Goal: Communication & Community: Answer question/provide support

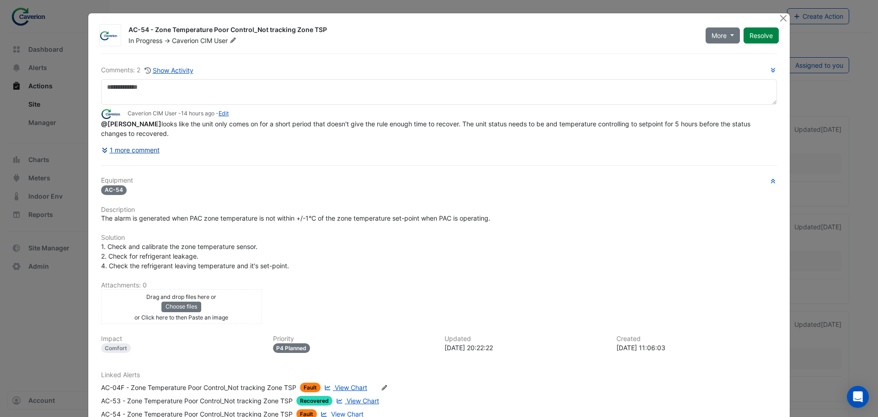
click at [148, 148] on button "1 more comment" at bounding box center [130, 150] width 59 height 16
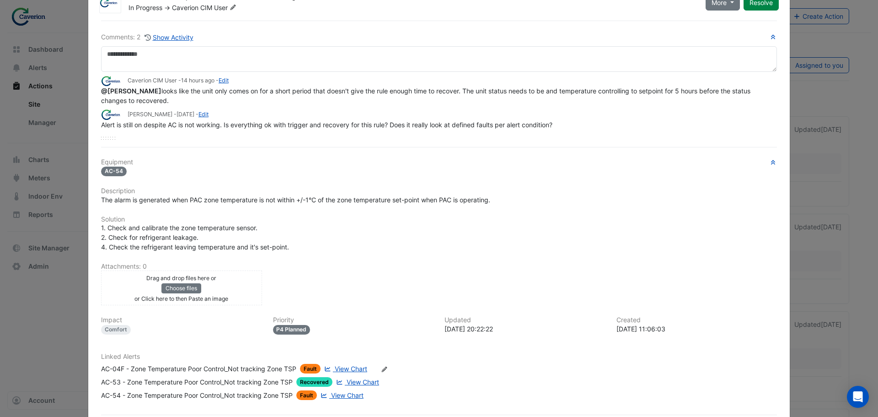
scroll to position [79, 0]
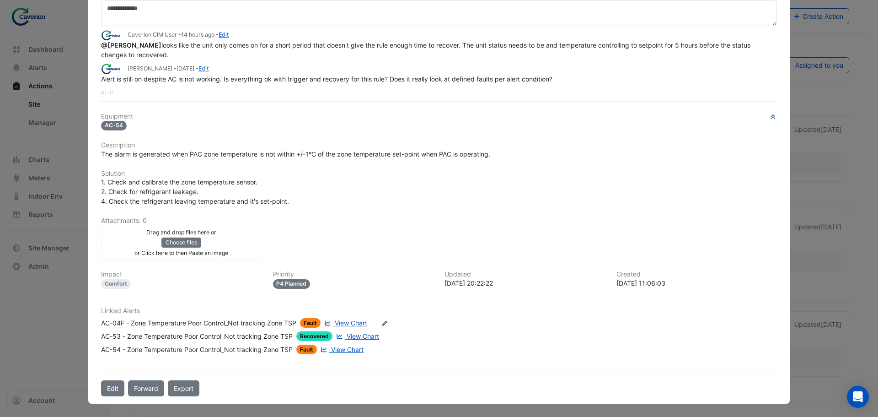
click at [352, 349] on span "View Chart" at bounding box center [347, 349] width 32 height 8
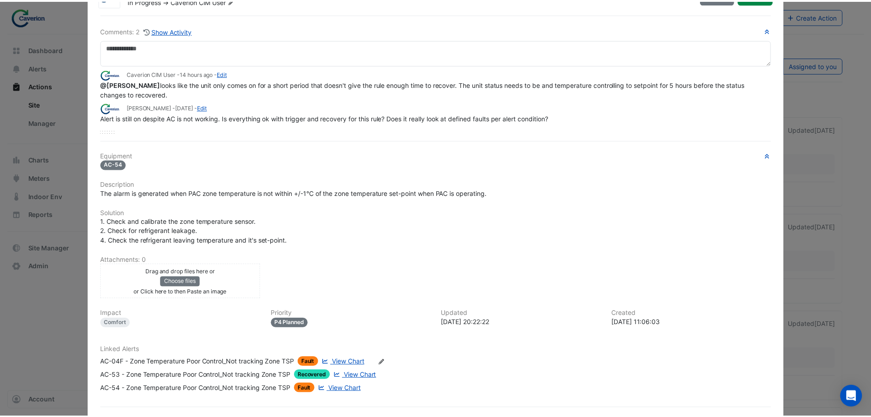
scroll to position [0, 0]
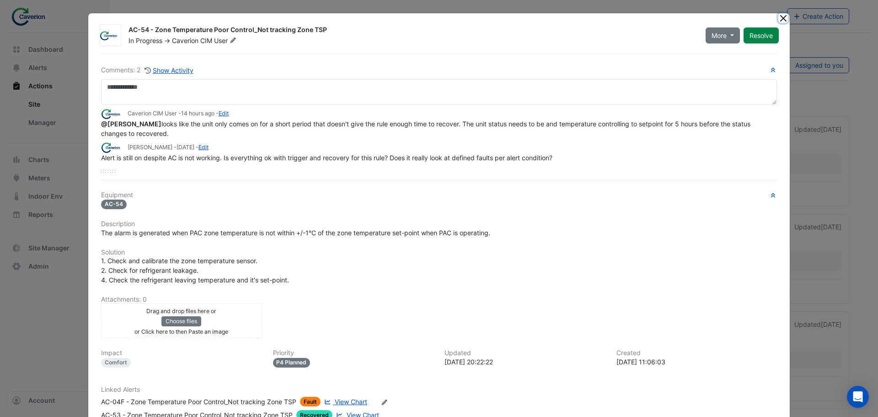
click at [780, 20] on button "Close" at bounding box center [783, 18] width 10 height 10
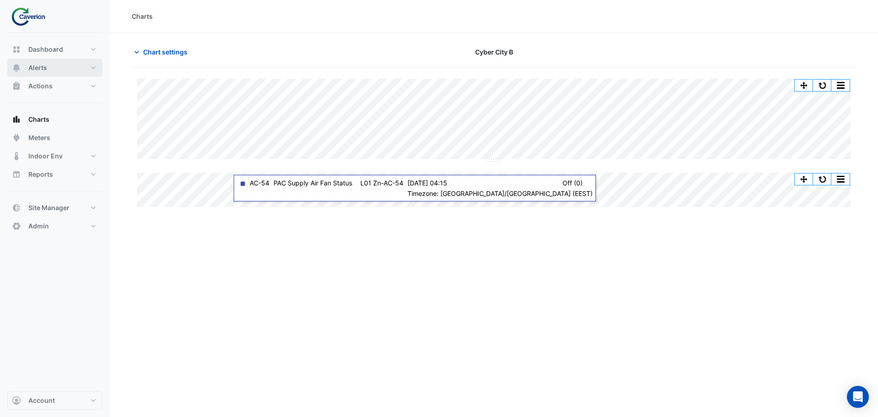
click at [50, 75] on button "Alerts" at bounding box center [54, 68] width 95 height 18
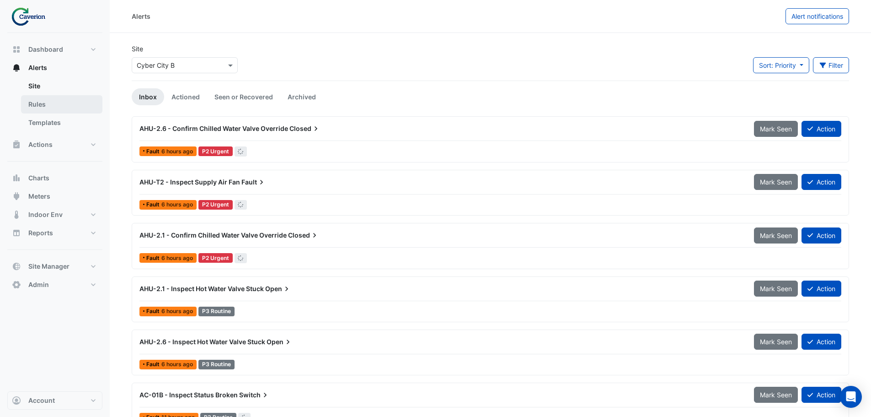
click at [49, 102] on link "Rules" at bounding box center [61, 104] width 81 height 18
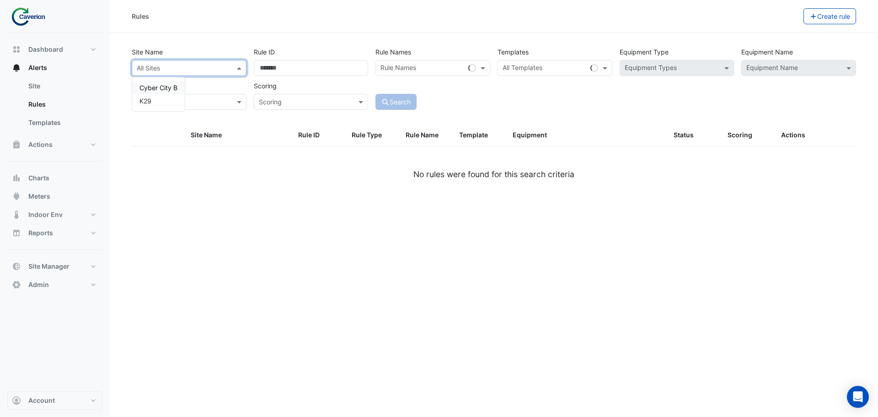
click at [198, 64] on input "text" at bounding box center [180, 69] width 86 height 10
click at [173, 89] on span "Cyber City B" at bounding box center [158, 88] width 38 height 8
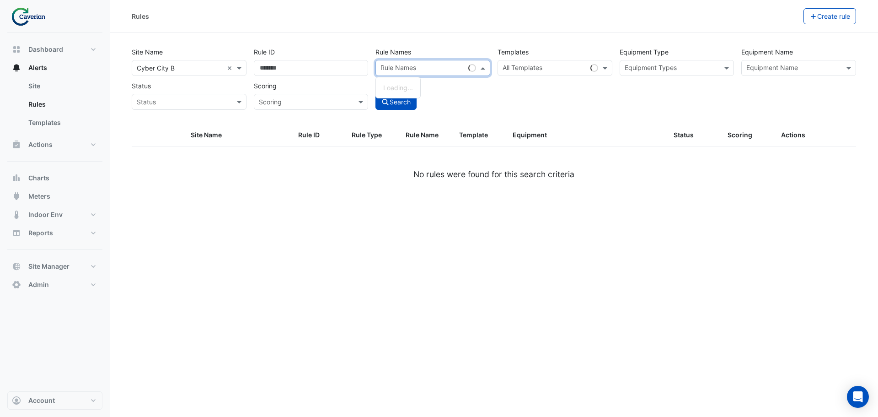
click at [441, 69] on input "text" at bounding box center [422, 69] width 84 height 10
paste input "**********"
click at [418, 92] on div "Zone Temperature Poor Control_Not tracking Zone TSP" at bounding box center [433, 92] width 114 height 23
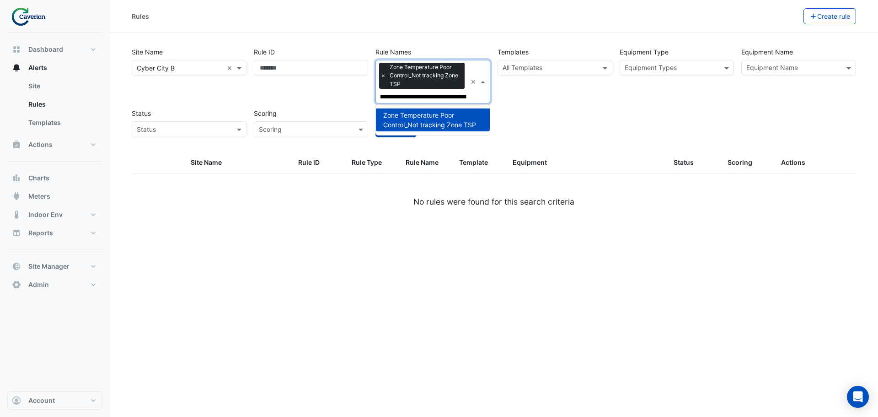
type input "**********"
click at [381, 135] on button "Search" at bounding box center [395, 129] width 41 height 16
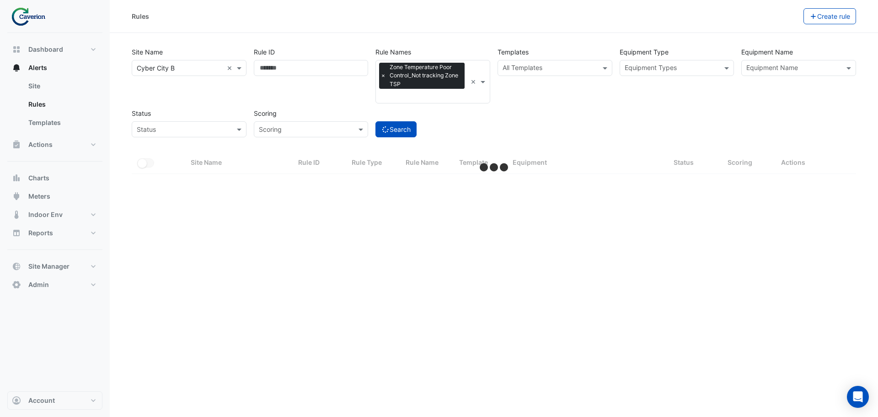
select select "***"
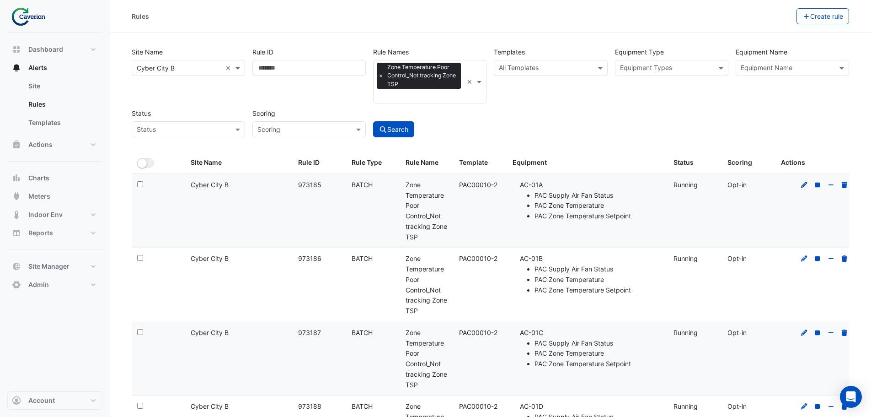
click at [803, 184] on icon at bounding box center [804, 185] width 6 height 6
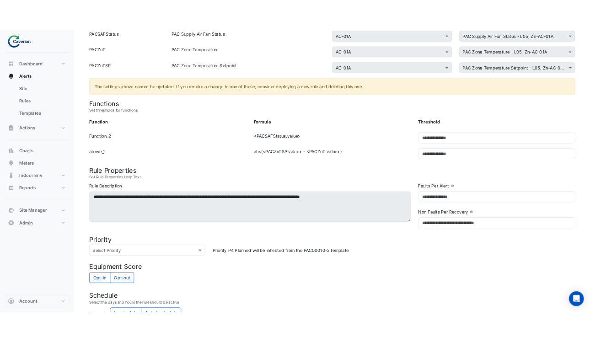
scroll to position [183, 0]
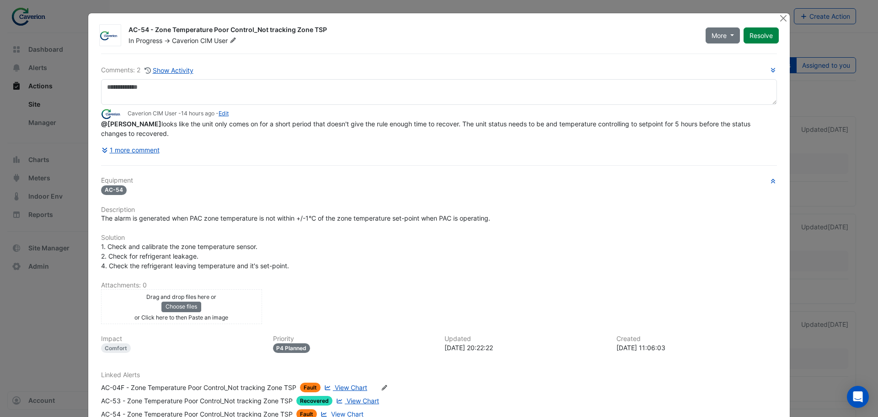
drag, startPoint x: 153, startPoint y: 28, endPoint x: 320, endPoint y: 23, distance: 167.4
click at [320, 23] on div "AC-54 - Zone Temperature Poor Control_Not tracking Zone TSP In Progress -> Cave…" at bounding box center [453, 33] width 661 height 24
copy div "Zone Temperature Poor Control_Not tracking Zone TSP"
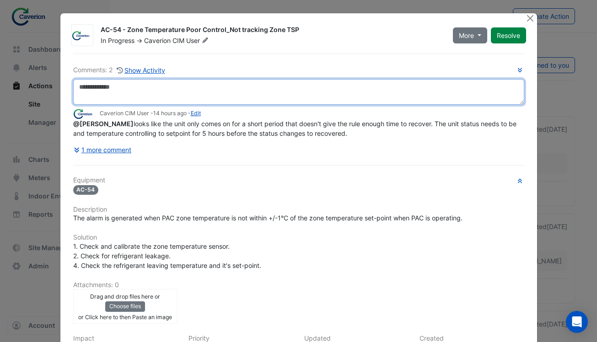
click at [108, 91] on textarea at bounding box center [298, 92] width 451 height 26
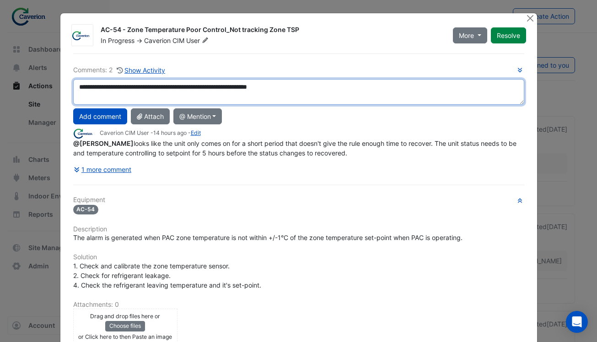
click at [155, 88] on textarea "**********" at bounding box center [298, 92] width 451 height 26
click at [128, 96] on textarea "**********" at bounding box center [298, 92] width 451 height 26
click at [323, 95] on textarea "**********" at bounding box center [298, 92] width 451 height 26
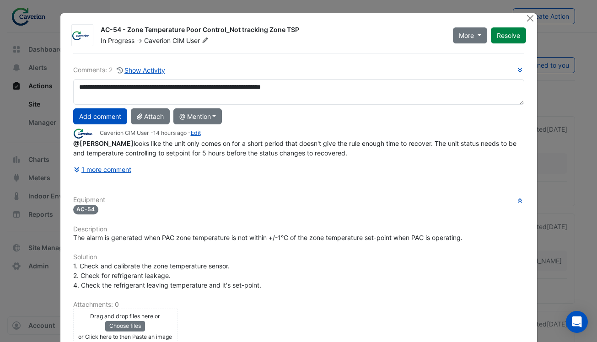
drag, startPoint x: 290, startPoint y: 22, endPoint x: 219, endPoint y: 19, distance: 71.4
click at [219, 19] on div "AC-54 - Zone Temperature Poor Control_Not tracking Zone TSP In Progress -> Cave…" at bounding box center [298, 250] width 476 height 474
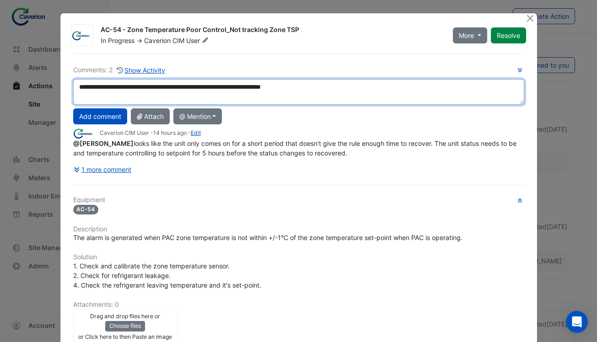
click at [283, 93] on textarea "**********" at bounding box center [298, 92] width 451 height 26
click at [111, 96] on textarea "**********" at bounding box center [298, 92] width 451 height 26
click at [359, 89] on textarea "**********" at bounding box center [298, 92] width 451 height 26
click at [77, 98] on textarea "**********" at bounding box center [298, 92] width 451 height 26
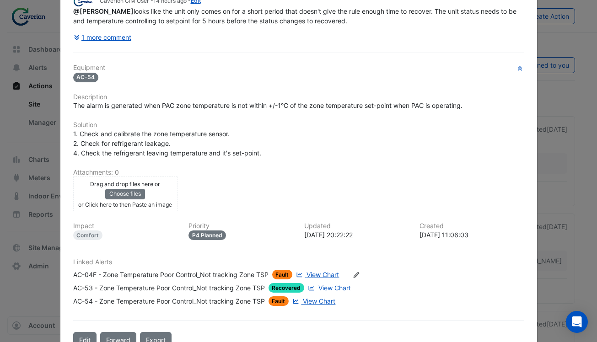
scroll to position [137, 0]
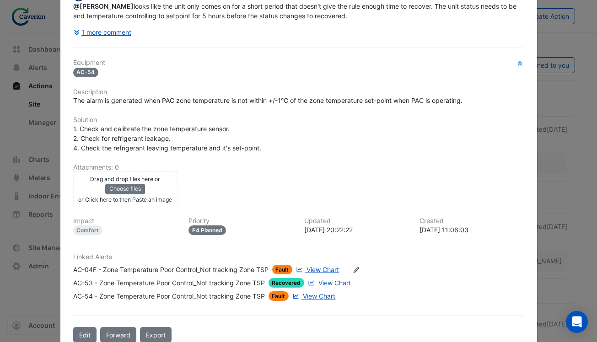
click at [326, 269] on span "View Chart" at bounding box center [322, 270] width 32 height 8
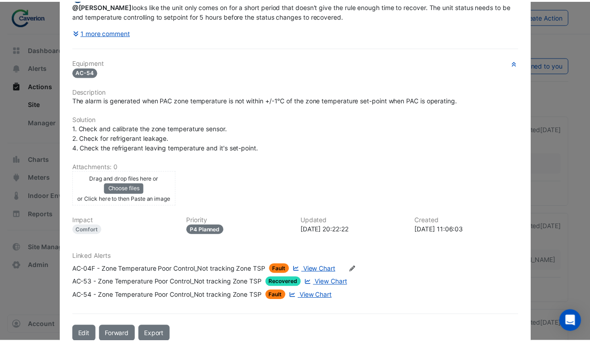
scroll to position [0, 0]
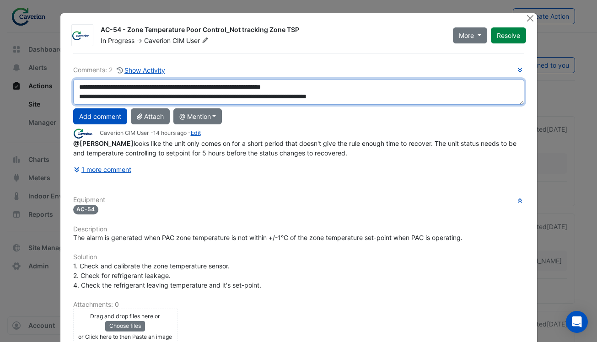
drag, startPoint x: 214, startPoint y: 97, endPoint x: 363, endPoint y: 96, distance: 148.6
click at [363, 96] on textarea "**********" at bounding box center [298, 92] width 451 height 26
type textarea "**********"
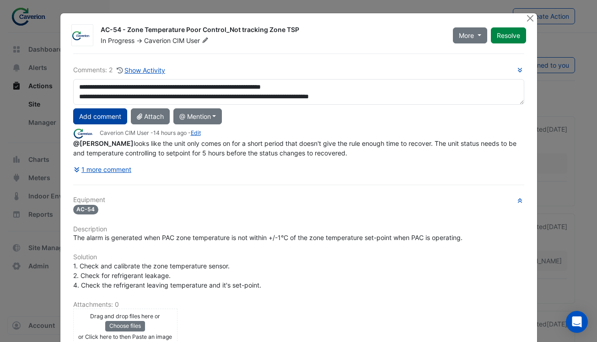
click at [100, 120] on button "Add comment" at bounding box center [100, 116] width 54 height 16
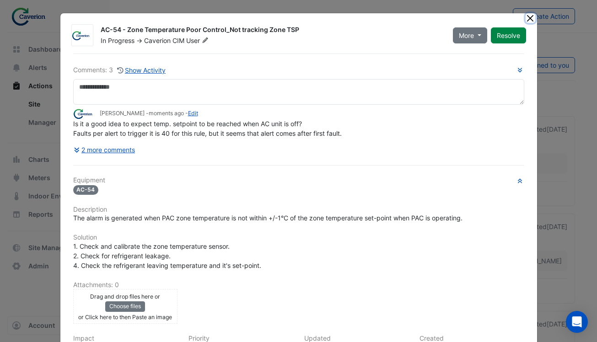
click at [526, 18] on button "Close" at bounding box center [530, 18] width 10 height 10
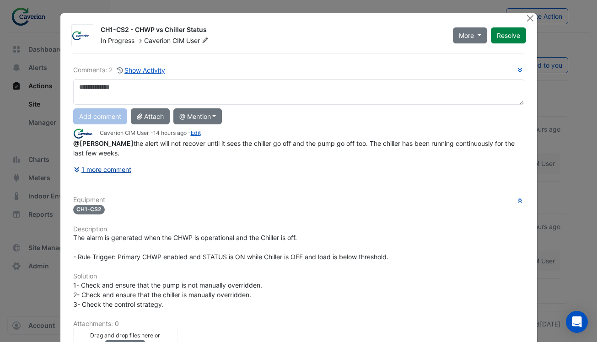
click at [102, 175] on button "1 more comment" at bounding box center [102, 169] width 59 height 16
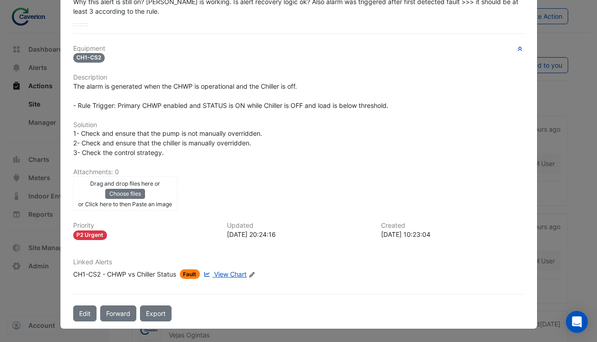
scroll to position [166, 0]
click at [227, 274] on span "View Chart" at bounding box center [230, 274] width 32 height 8
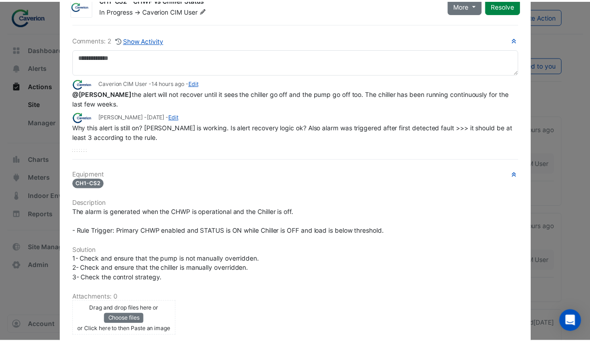
scroll to position [0, 0]
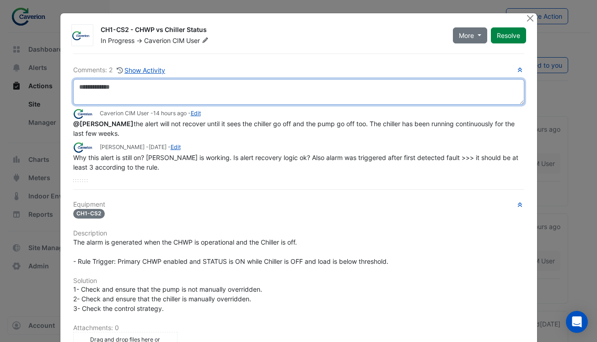
click at [129, 91] on textarea at bounding box center [298, 92] width 451 height 26
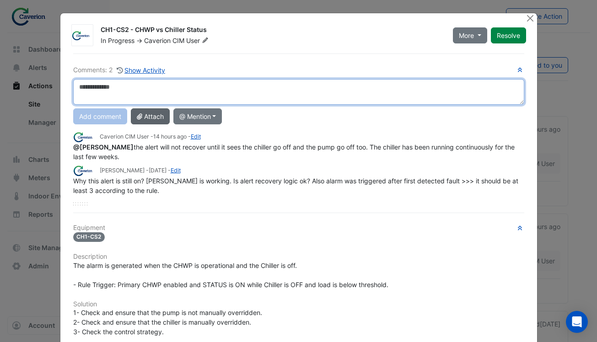
type textarea "*"
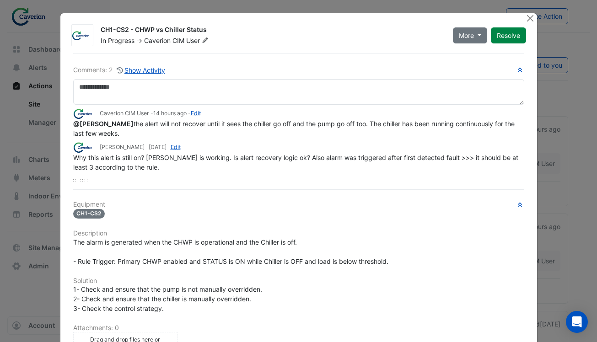
click at [63, 15] on div "CH1-CS2 - CHWP vs Chiller Status In Progress -> Caverion CIM User More On Hold …" at bounding box center [298, 248] width 476 height 471
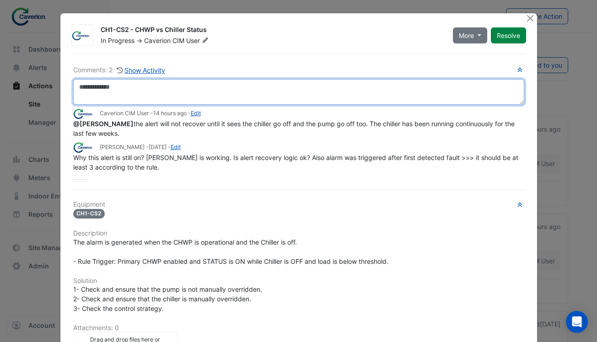
click at [131, 91] on textarea at bounding box center [298, 92] width 451 height 26
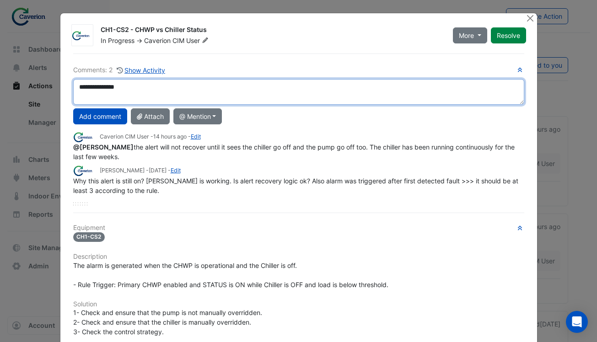
type textarea "**********"
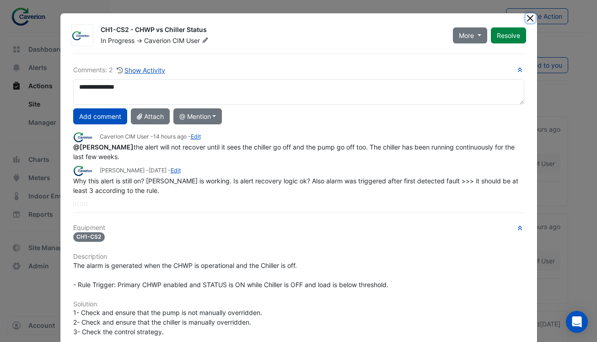
click at [526, 20] on button "Close" at bounding box center [530, 18] width 10 height 10
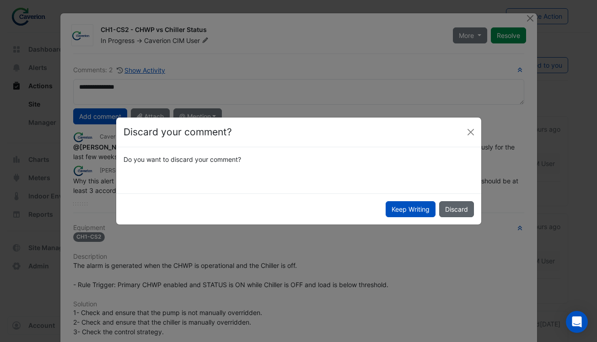
click at [467, 205] on button "Discard" at bounding box center [456, 209] width 35 height 16
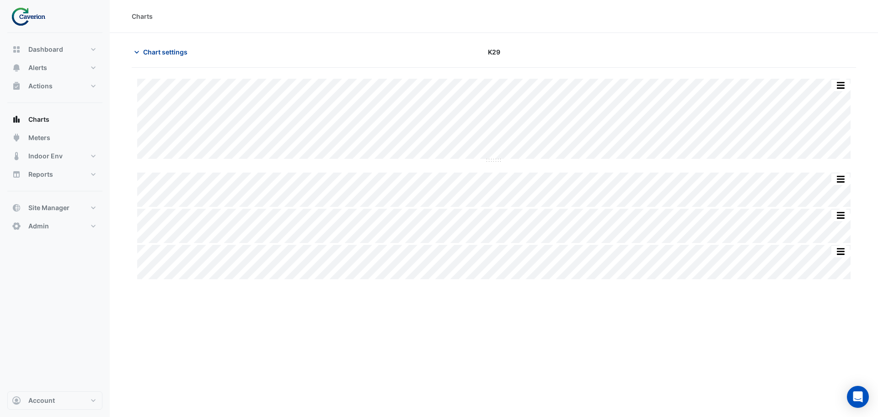
click at [150, 54] on span "Chart settings" at bounding box center [165, 52] width 44 height 10
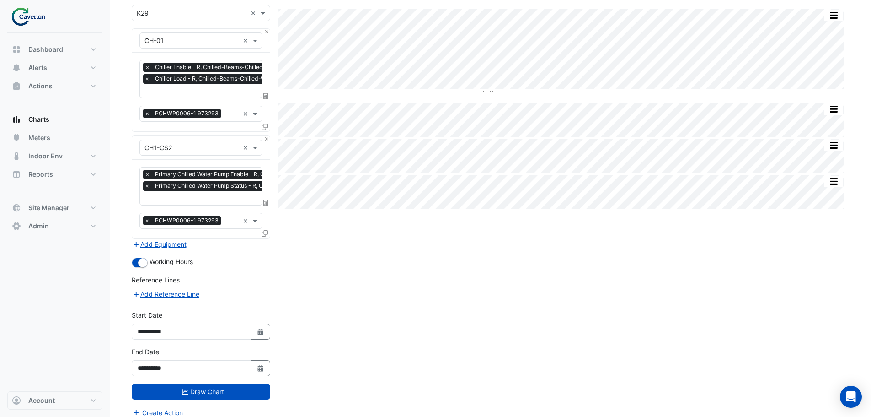
scroll to position [76, 0]
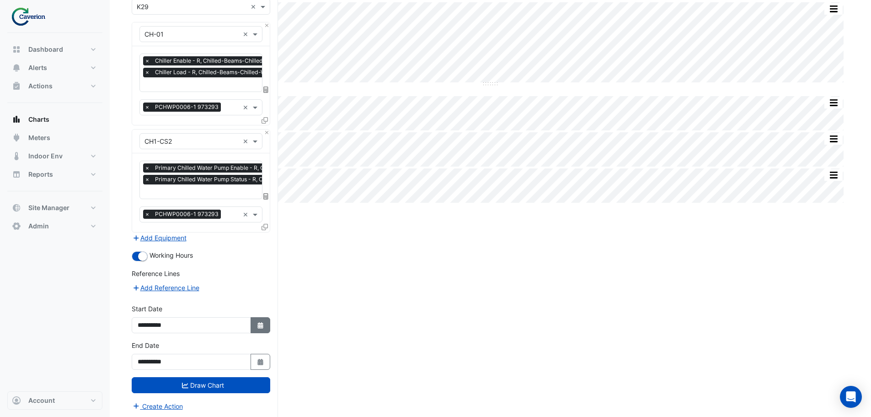
click at [260, 325] on icon "button" at bounding box center [259, 325] width 5 height 6
select select "*"
select select "****"
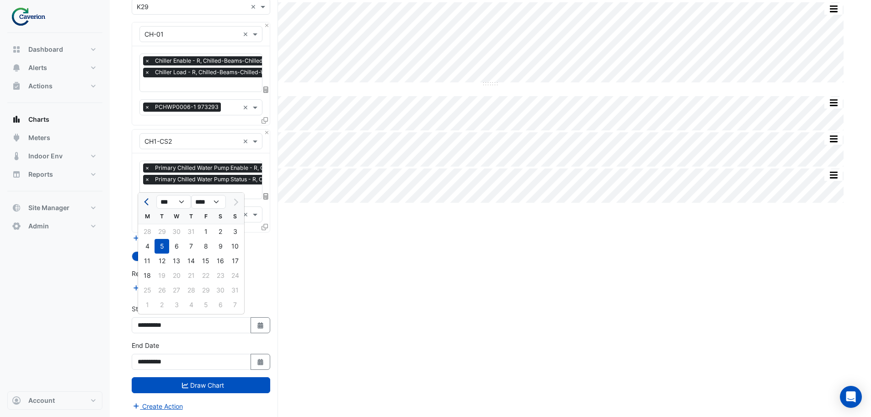
click at [145, 201] on span "Previous month" at bounding box center [147, 201] width 7 height 7
select select "*"
click at [230, 231] on div "1" at bounding box center [235, 231] width 15 height 15
type input "**********"
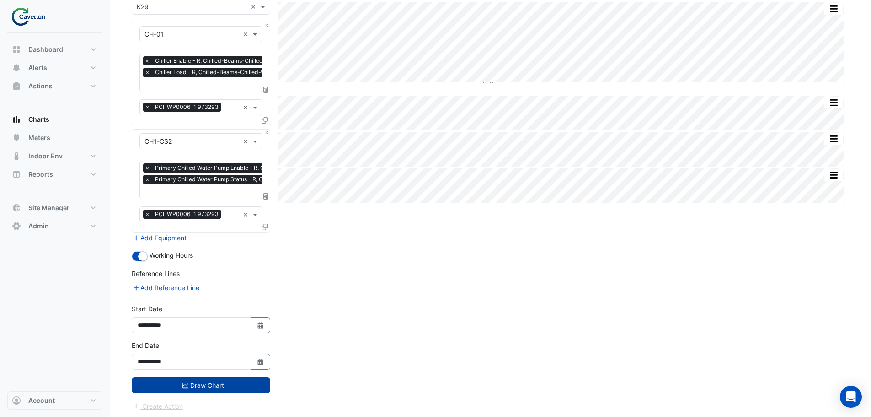
click at [218, 383] on button "Draw Chart" at bounding box center [201, 385] width 139 height 16
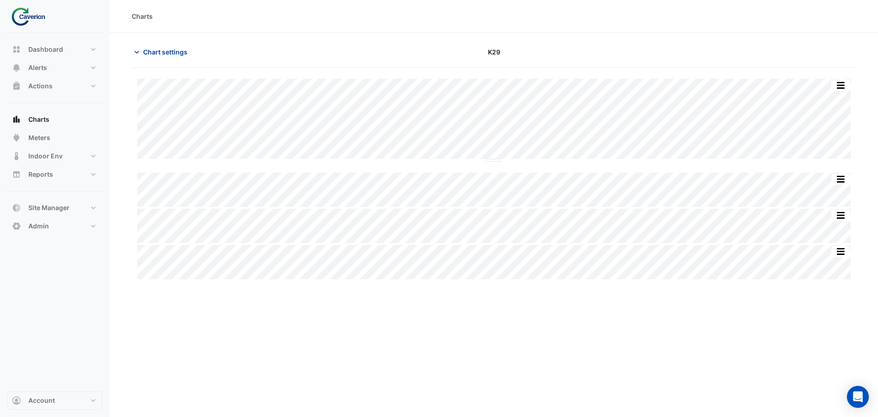
click at [142, 51] on button "Chart settings" at bounding box center [163, 52] width 62 height 16
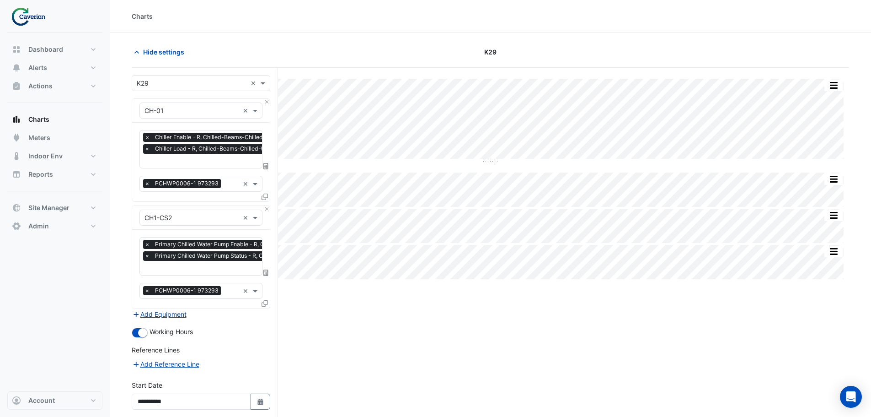
click at [176, 314] on button "Add Equipment" at bounding box center [159, 314] width 55 height 11
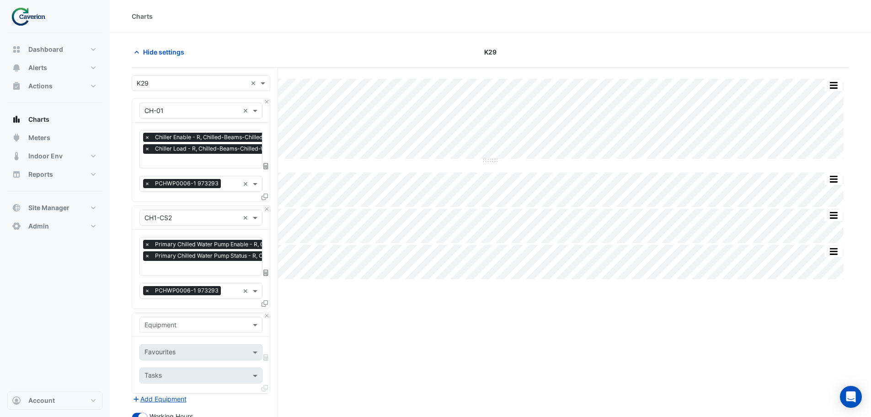
click at [174, 323] on input "text" at bounding box center [191, 325] width 95 height 10
type input "*******"
click at [193, 303] on div "Weather" at bounding box center [201, 302] width 122 height 13
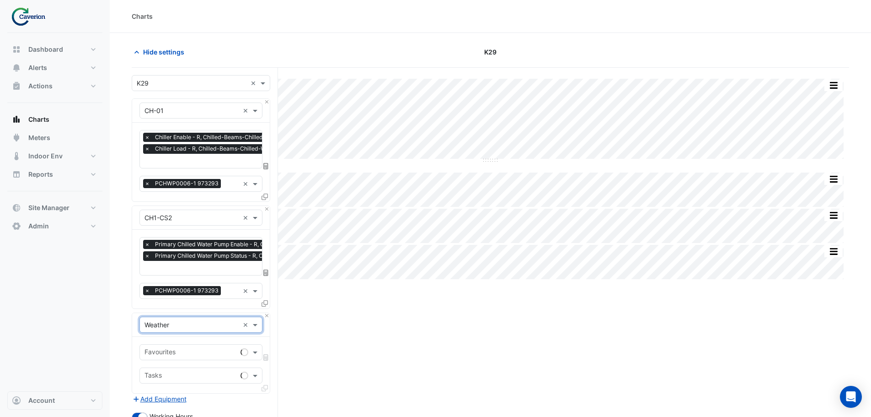
click at [198, 348] on input "text" at bounding box center [190, 353] width 92 height 10
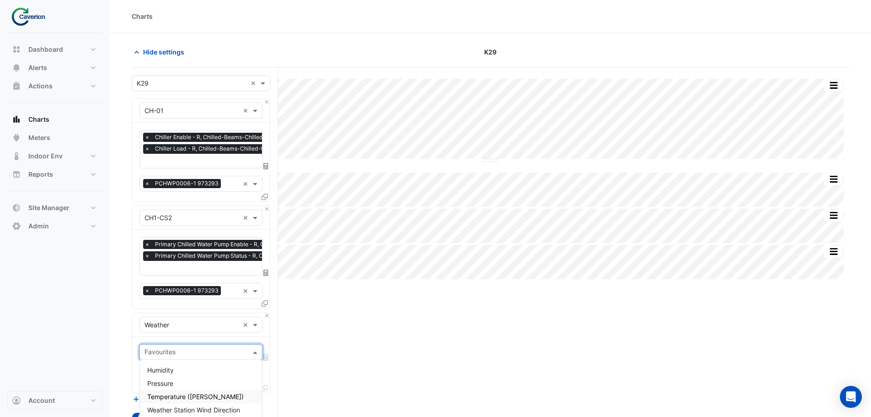
click at [186, 395] on span "Temperature (Celcius)" at bounding box center [195, 396] width 96 height 8
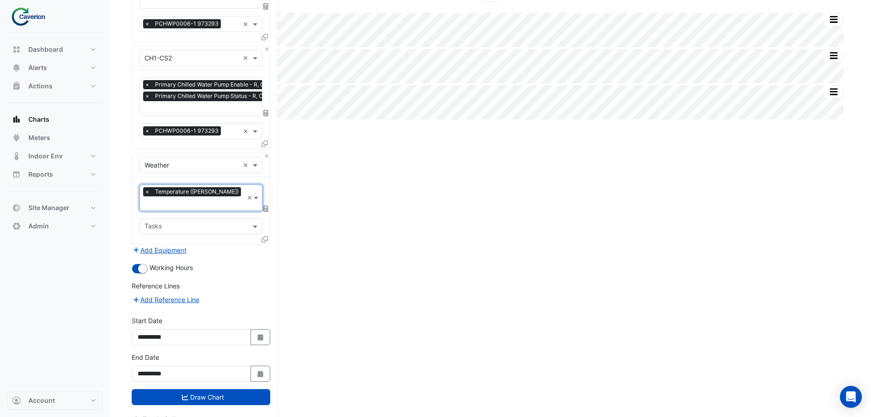
scroll to position [161, 0]
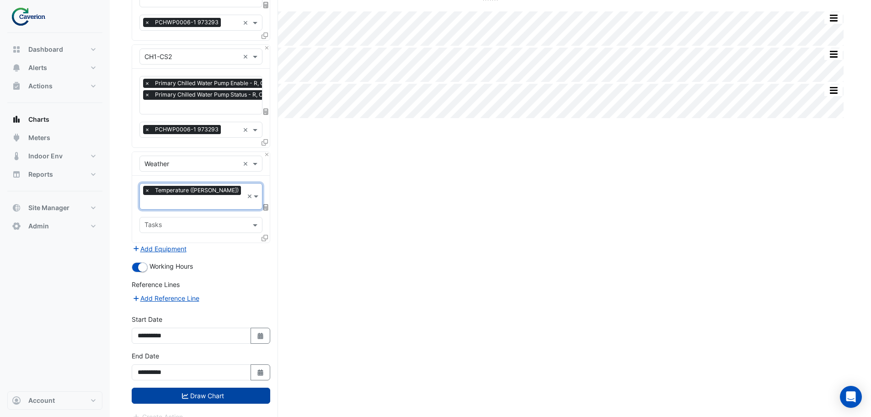
click at [220, 387] on button "Draw Chart" at bounding box center [201, 395] width 139 height 16
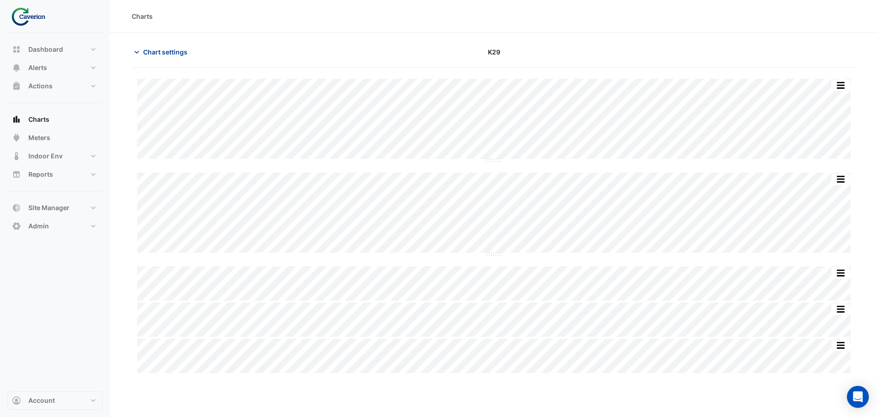
click at [154, 52] on span "Chart settings" at bounding box center [165, 52] width 44 height 10
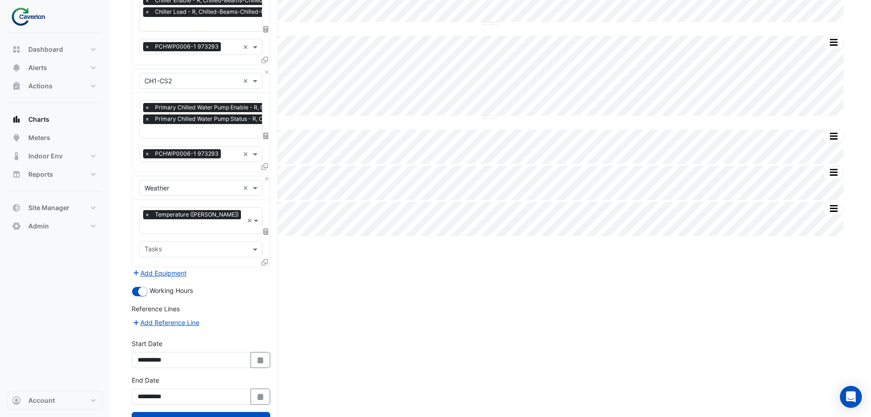
scroll to position [137, 0]
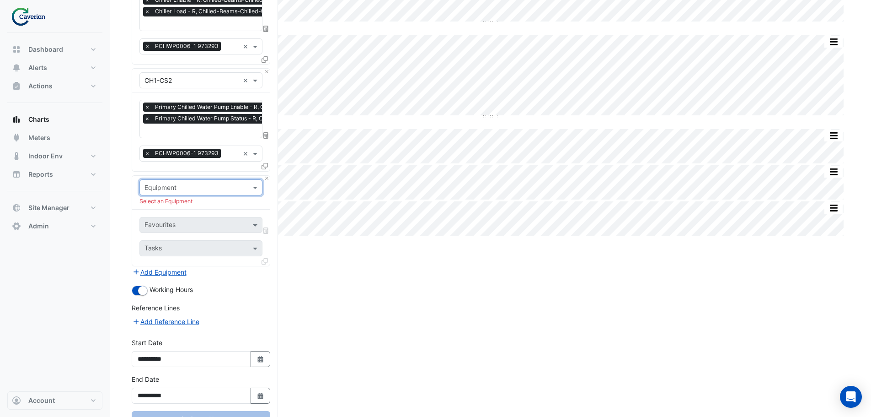
click at [234, 186] on input "text" at bounding box center [191, 188] width 95 height 10
type input "*****"
click at [215, 205] on div "Bacer" at bounding box center [201, 204] width 122 height 13
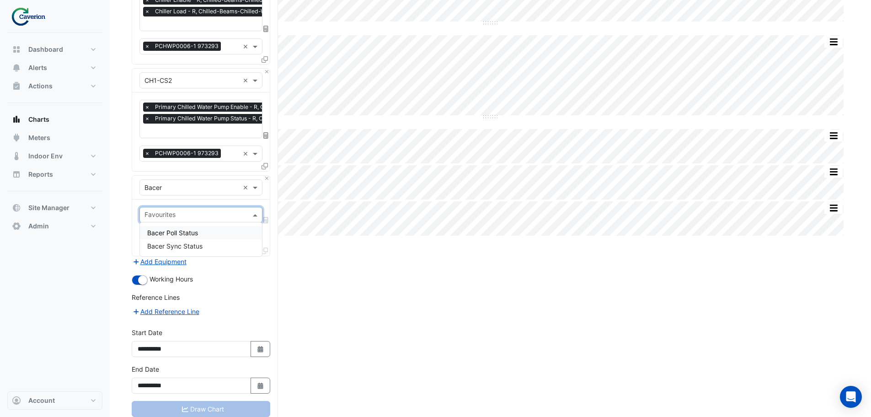
click at [256, 212] on span at bounding box center [256, 215] width 11 height 10
click at [223, 235] on div "Bacer Poll Status" at bounding box center [201, 232] width 122 height 13
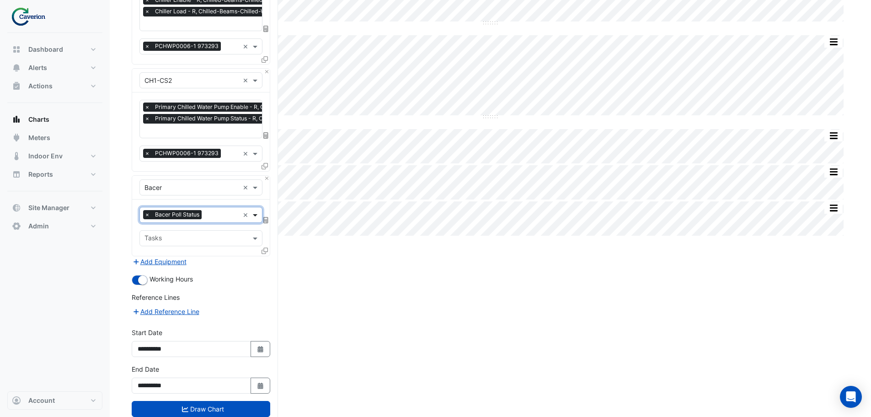
click at [255, 215] on span at bounding box center [256, 215] width 11 height 10
click at [217, 244] on div "Bacer Sync Status" at bounding box center [201, 245] width 122 height 13
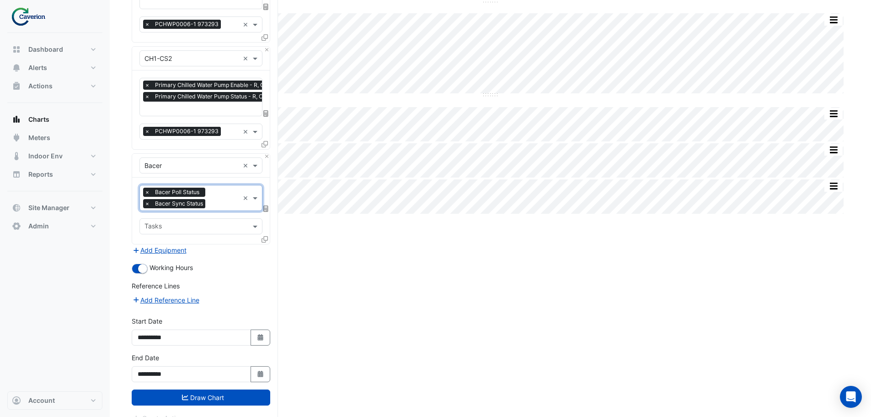
scroll to position [171, 0]
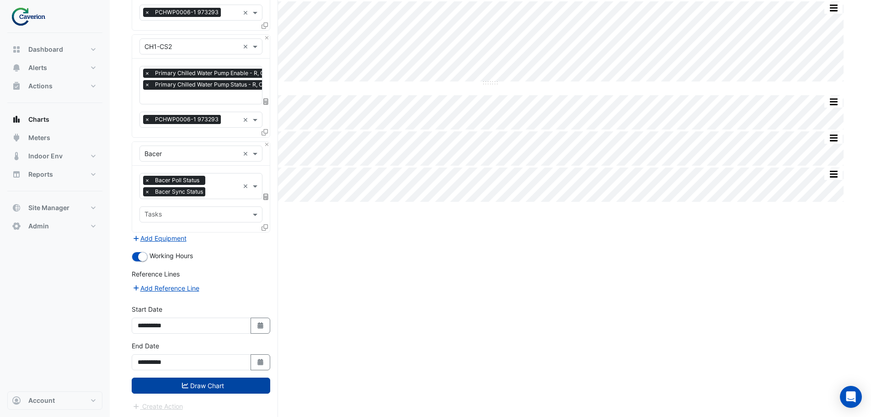
click at [198, 386] on button "Draw Chart" at bounding box center [201, 385] width 139 height 16
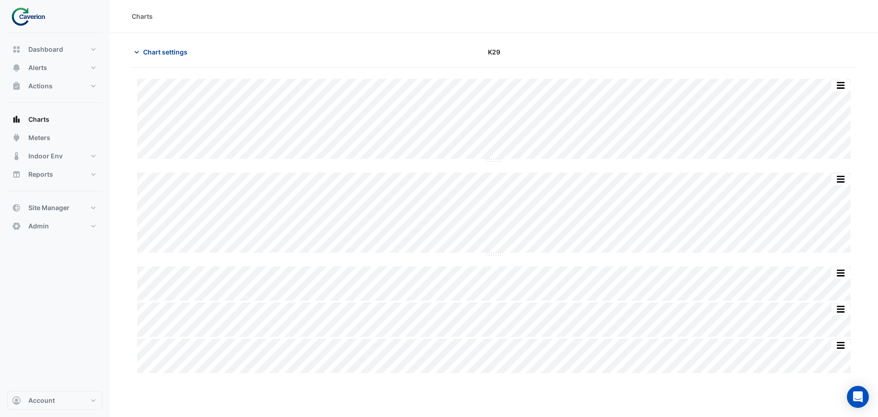
click at [163, 52] on span "Chart settings" at bounding box center [165, 52] width 44 height 10
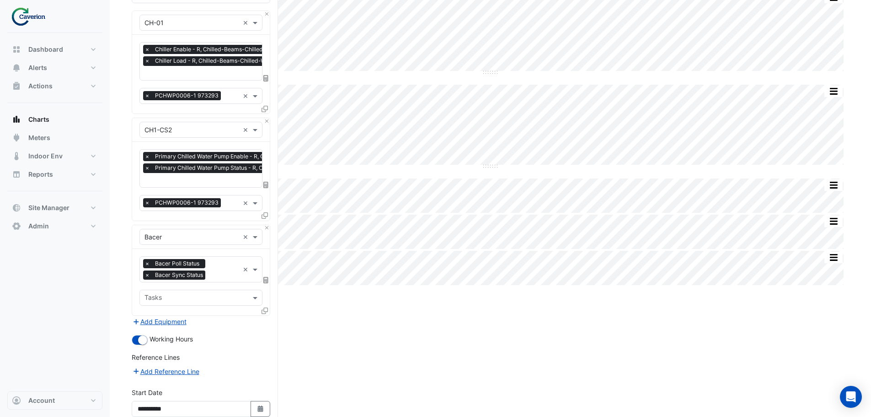
scroll to position [91, 0]
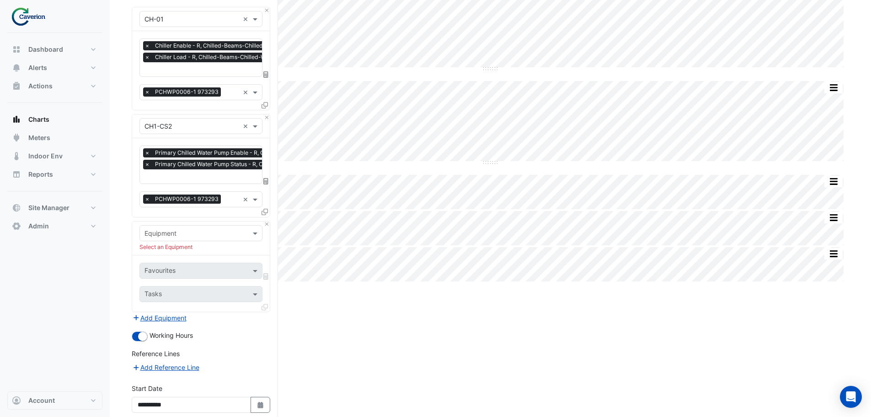
click at [431, 341] on div "Split by Equip Split All Split None Print Save as JPEG Save as PNG Pivot Data T…" at bounding box center [490, 237] width 717 height 522
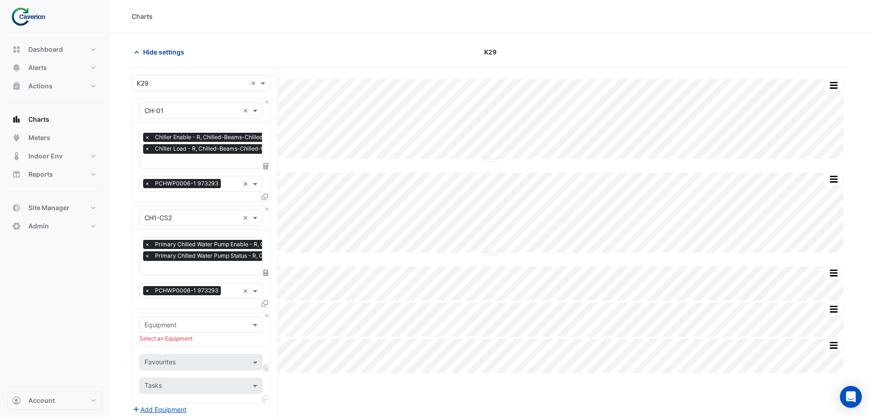
click at [161, 50] on span "Hide settings" at bounding box center [163, 52] width 41 height 10
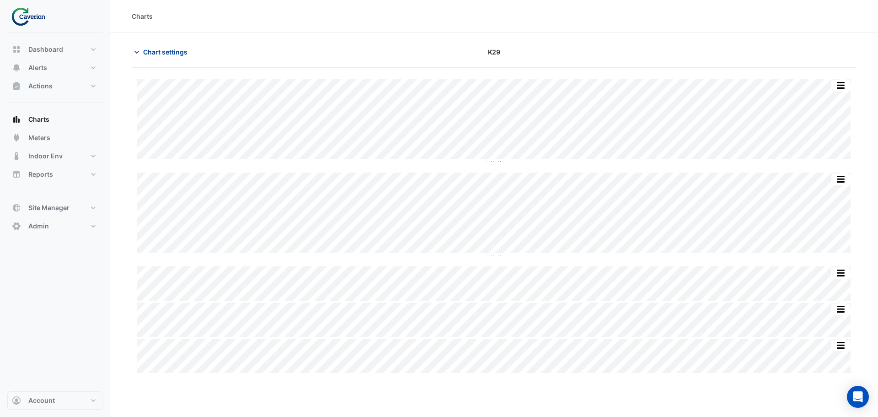
click at [142, 52] on button "Chart settings" at bounding box center [163, 52] width 62 height 16
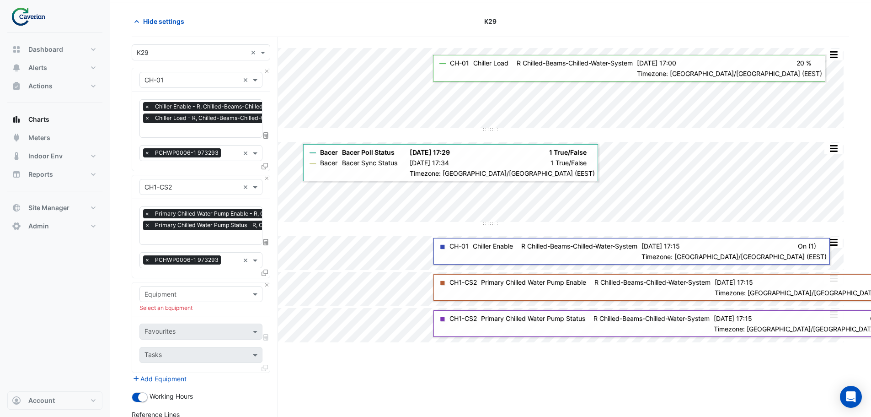
scroll to position [91, 0]
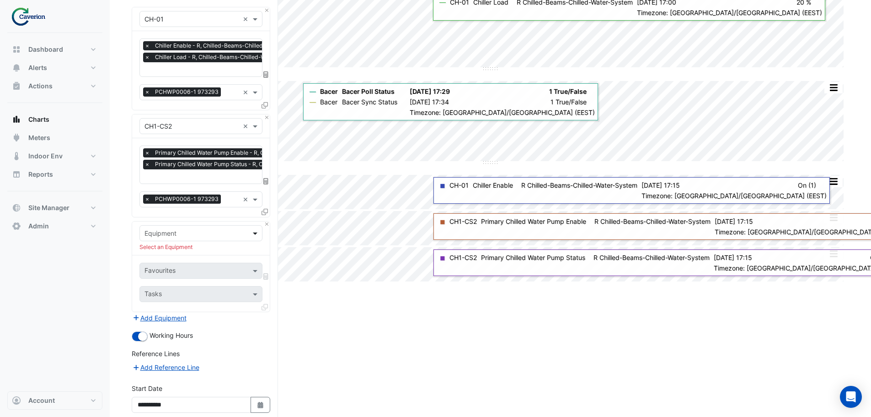
click at [254, 228] on span at bounding box center [256, 233] width 11 height 10
type input "*******"
click at [224, 253] on div "Weather" at bounding box center [201, 250] width 122 height 13
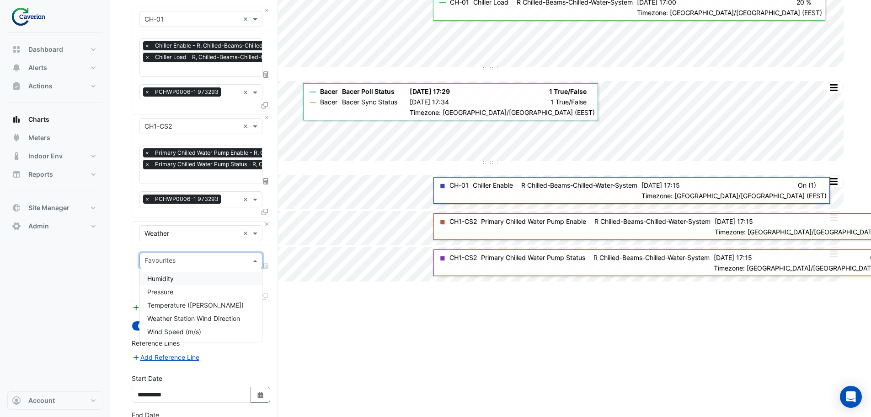
click at [212, 259] on input "text" at bounding box center [195, 262] width 102 height 10
click at [200, 309] on div "Temperature (Celcius)" at bounding box center [201, 304] width 122 height 13
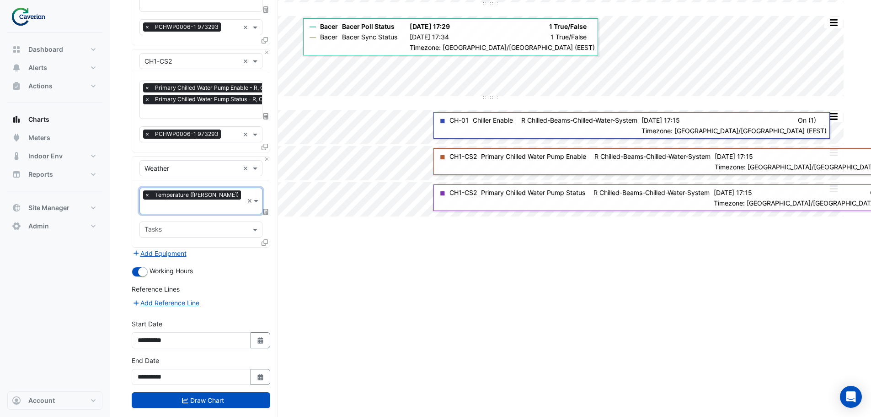
scroll to position [161, 0]
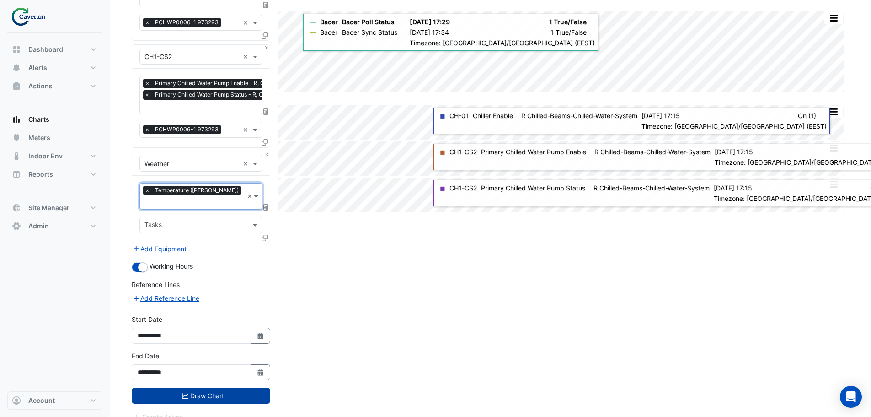
click at [188, 387] on button "Draw Chart" at bounding box center [201, 395] width 139 height 16
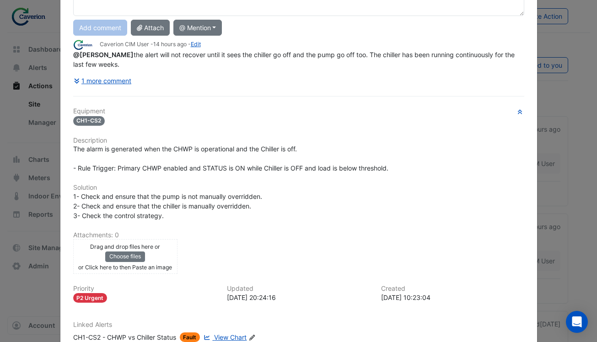
scroll to position [91, 0]
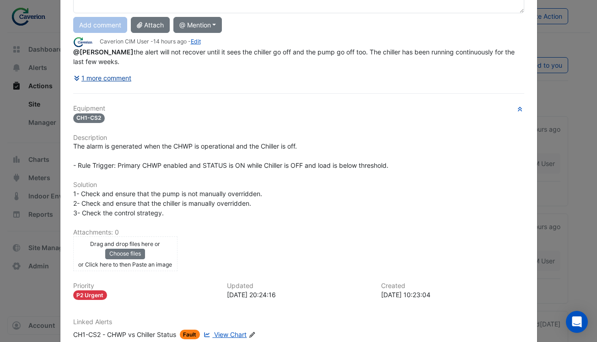
click at [119, 79] on button "1 more comment" at bounding box center [102, 78] width 59 height 16
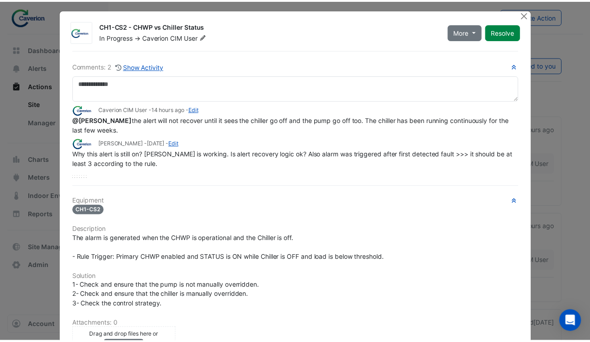
scroll to position [0, 0]
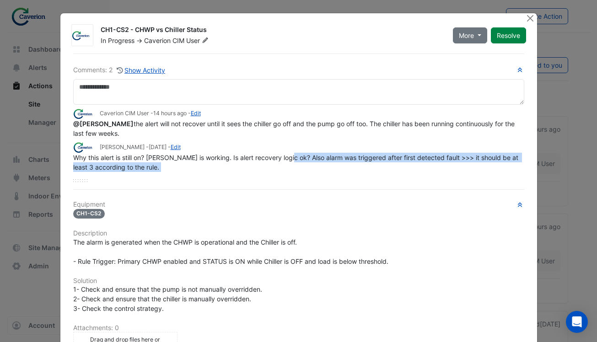
drag, startPoint x: 280, startPoint y: 157, endPoint x: 297, endPoint y: 174, distance: 23.3
click at [297, 174] on div "Caverion CIM User - 14 hours ago - Edit @Tomas Jonkaitis the alert will not rec…" at bounding box center [298, 143] width 451 height 77
copy div "Also alarm was triggered after first detected fault >>> it should be at least 3…"
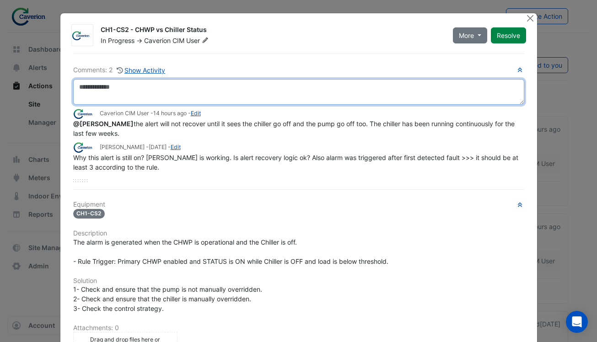
click at [140, 91] on textarea at bounding box center [298, 92] width 451 height 26
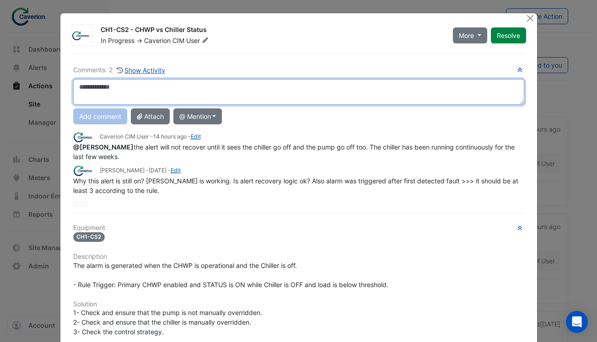
drag, startPoint x: 128, startPoint y: 93, endPoint x: 96, endPoint y: 91, distance: 32.5
click at [96, 91] on textarea at bounding box center [298, 92] width 451 height 26
paste textarea "**********"
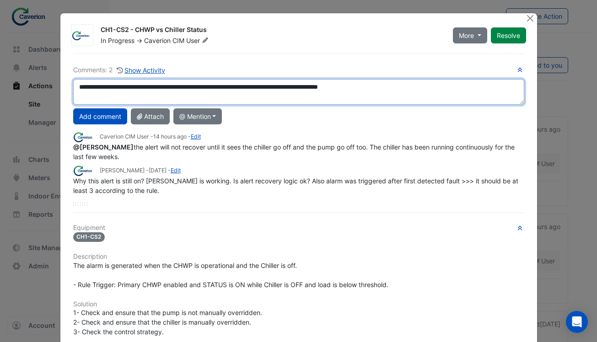
click at [75, 87] on textarea "**********" at bounding box center [298, 92] width 451 height 26
type textarea "**********"
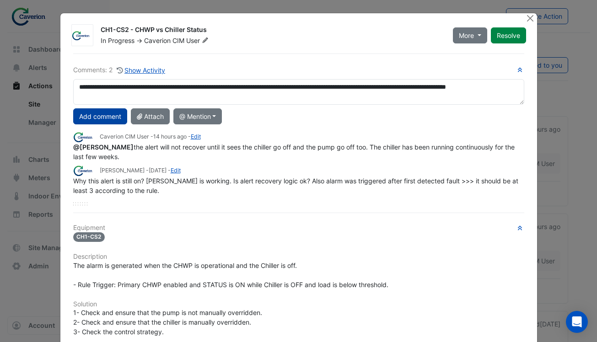
click at [92, 122] on button "Add comment" at bounding box center [100, 116] width 54 height 16
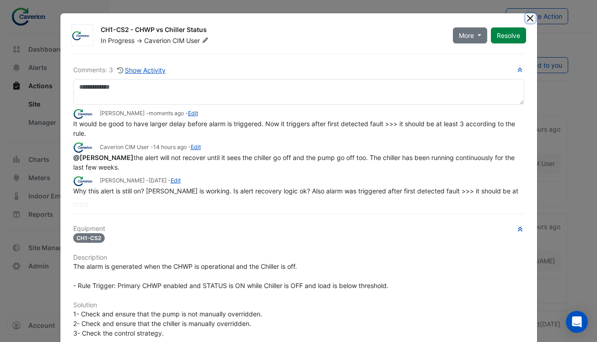
click at [526, 16] on button "Close" at bounding box center [530, 18] width 10 height 10
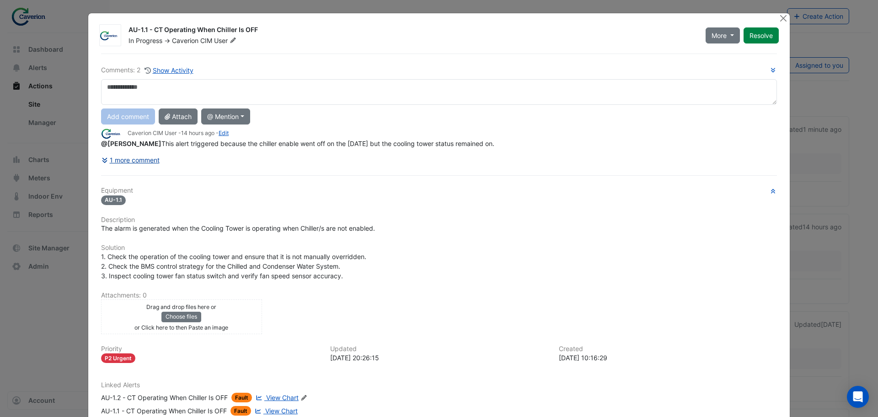
click at [134, 159] on button "1 more comment" at bounding box center [130, 160] width 59 height 16
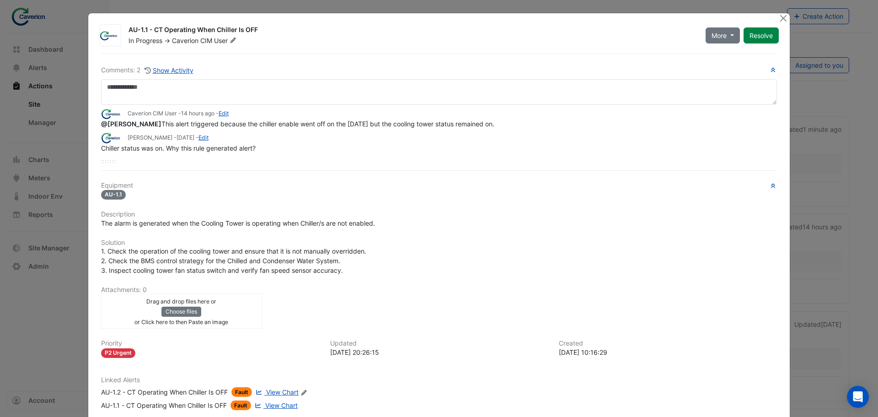
scroll to position [46, 0]
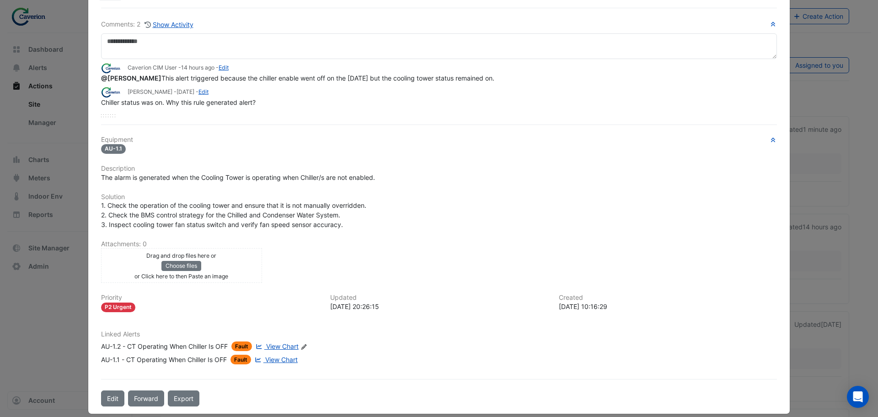
click at [281, 345] on span "View Chart" at bounding box center [282, 346] width 32 height 8
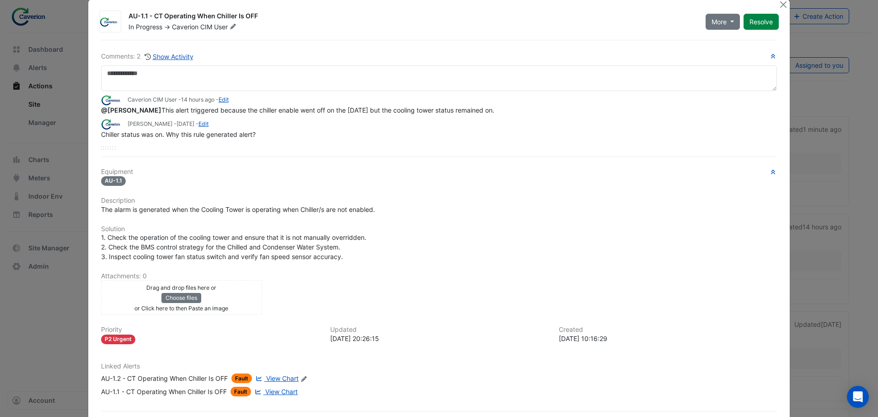
scroll to position [0, 0]
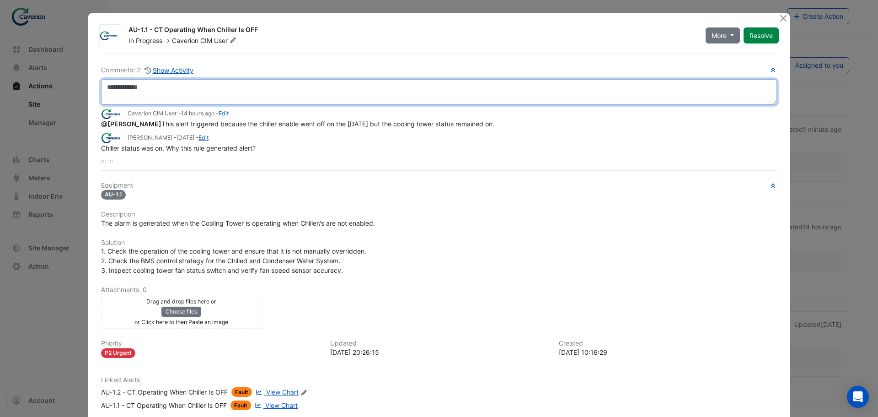
click at [131, 86] on textarea at bounding box center [439, 92] width 676 height 26
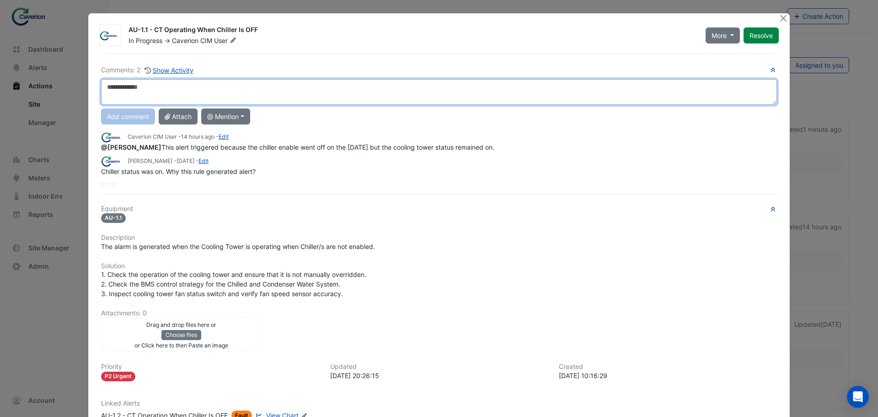
type textarea "*"
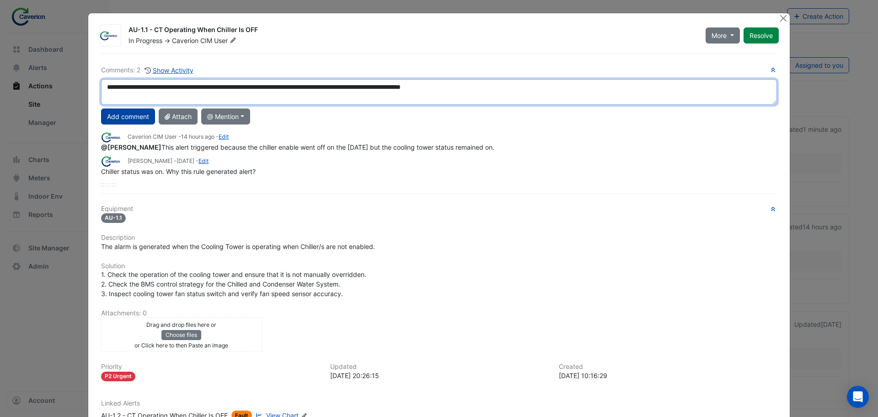
type textarea "**********"
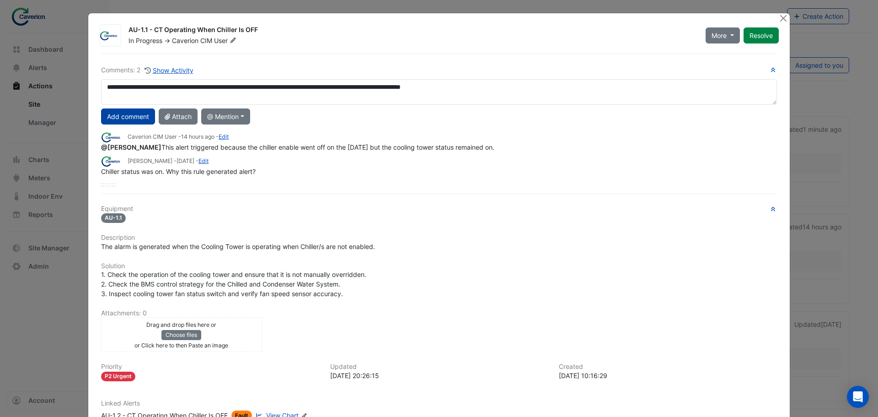
click at [139, 116] on button "Add comment" at bounding box center [128, 116] width 54 height 16
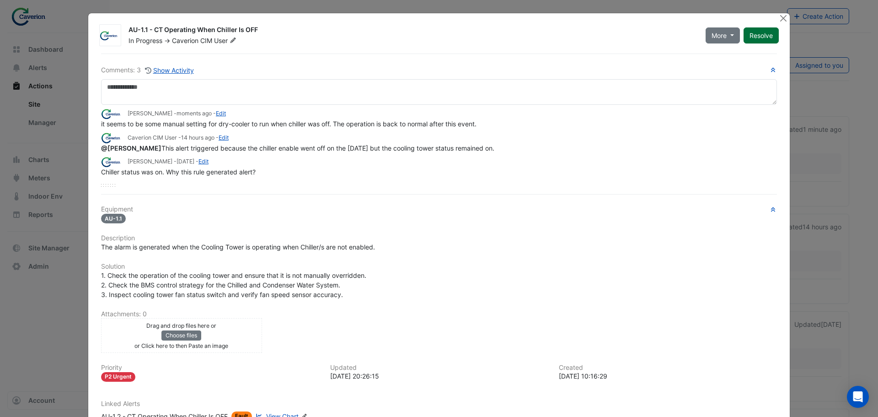
click at [760, 34] on button "Resolve" at bounding box center [761, 35] width 35 height 16
click at [782, 18] on button "Close" at bounding box center [783, 18] width 10 height 10
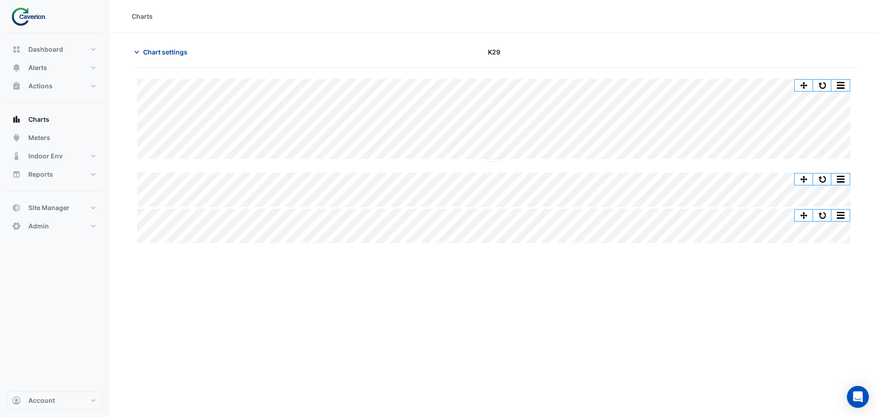
click at [144, 52] on span "Chart settings" at bounding box center [165, 52] width 44 height 10
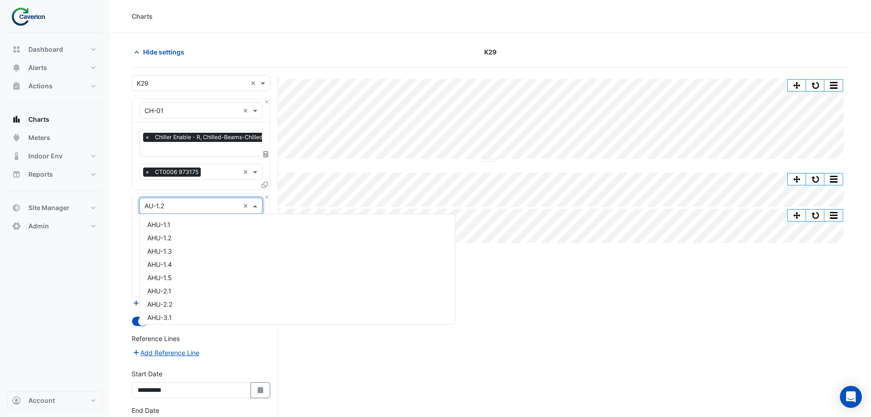
click at [223, 206] on input "text" at bounding box center [191, 206] width 95 height 10
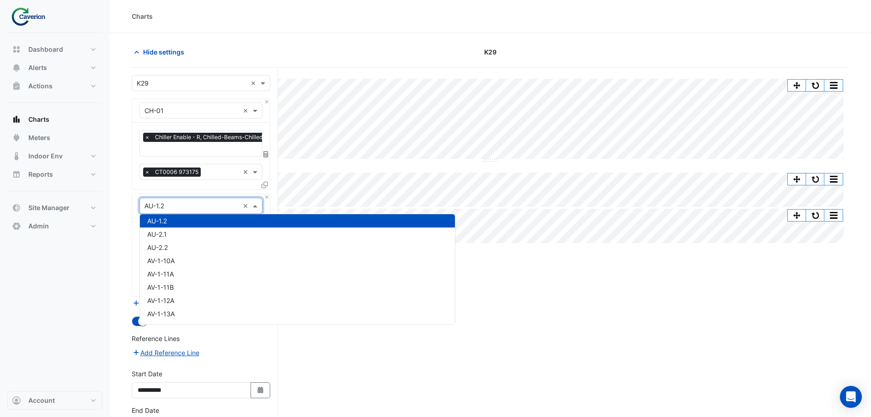
click at [223, 206] on input "text" at bounding box center [191, 206] width 95 height 10
click at [128, 238] on section "Hide settings K29 Split by Equip Split All Split None Print Save as JPEG Save a…" at bounding box center [490, 258] width 761 height 450
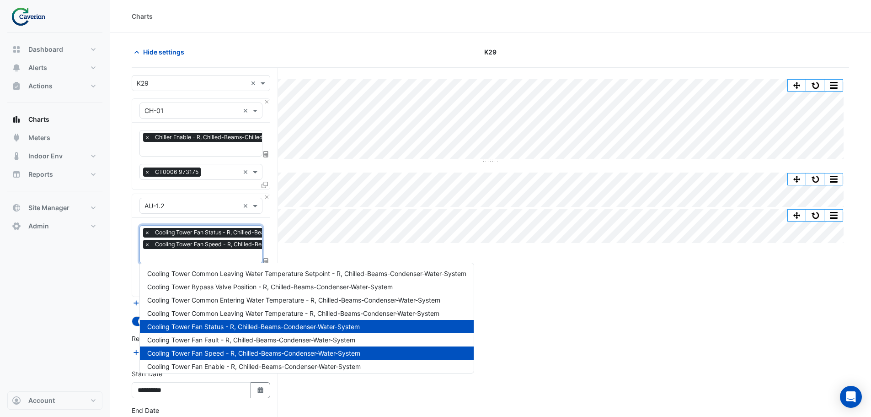
scroll to position [0, 5]
click at [178, 257] on input "text" at bounding box center [242, 257] width 204 height 10
click at [230, 299] on span "Cooling Tower Common Entering Water Temperature - R, Chilled-Beams-Condenser-Wa…" at bounding box center [293, 300] width 293 height 8
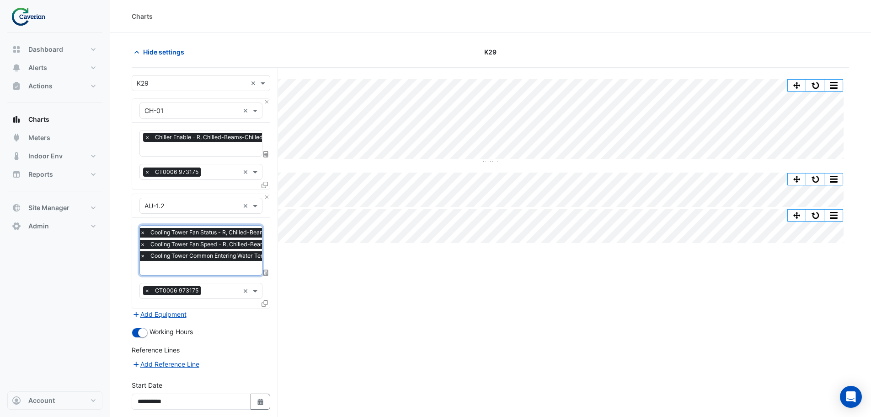
click at [221, 268] on input "text" at bounding box center [277, 269] width 275 height 10
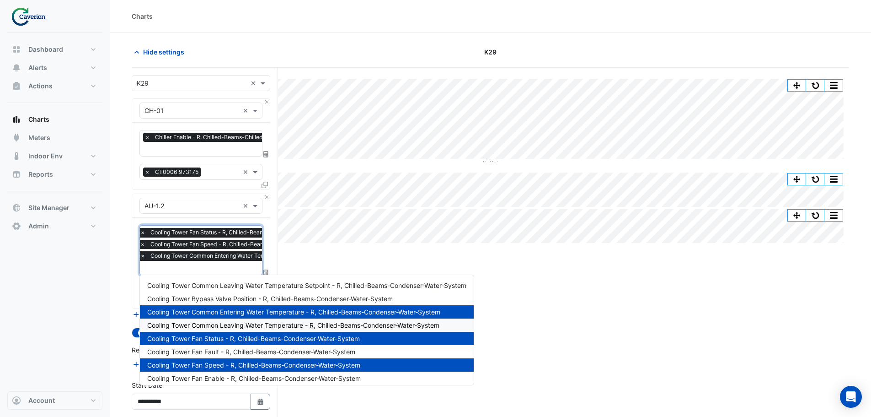
click at [224, 325] on span "Cooling Tower Common Leaving Water Temperature - R, Chilled-Beams-Condenser-Wat…" at bounding box center [293, 325] width 292 height 8
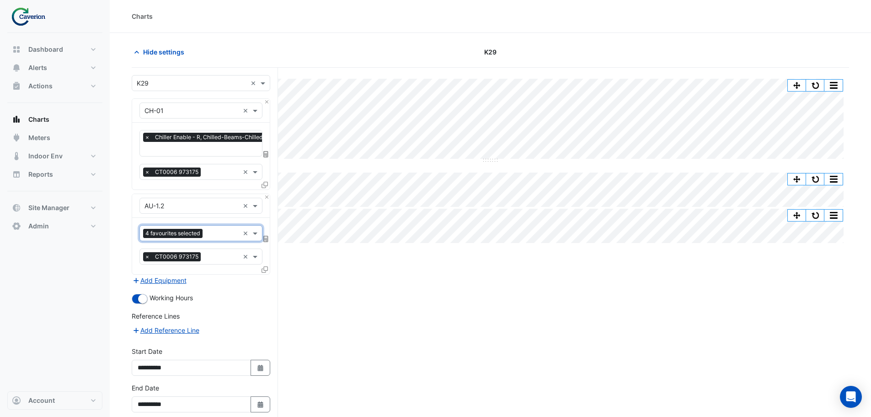
scroll to position [43, 0]
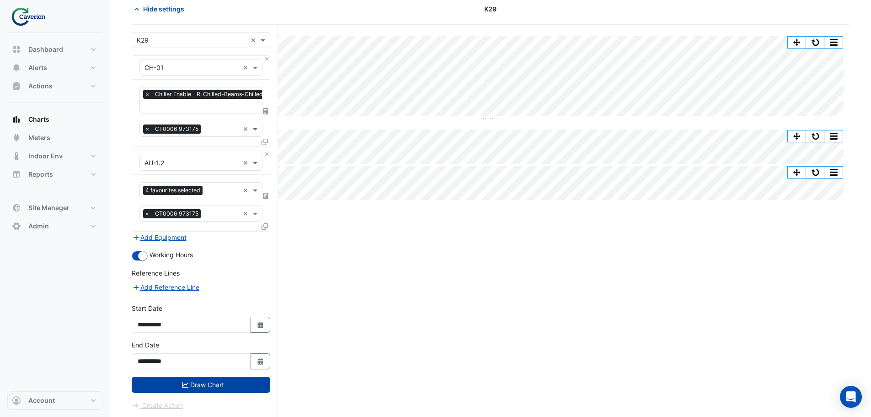
click at [198, 386] on button "Draw Chart" at bounding box center [201, 384] width 139 height 16
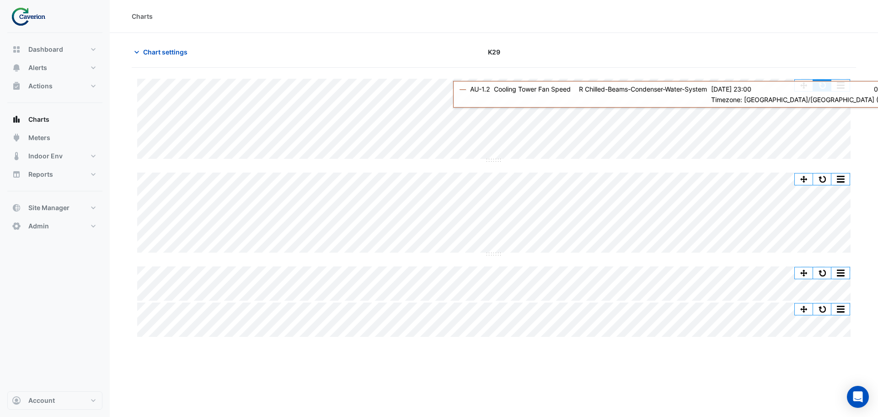
click at [825, 86] on button "button" at bounding box center [822, 85] width 18 height 11
